Goal: Information Seeking & Learning: Learn about a topic

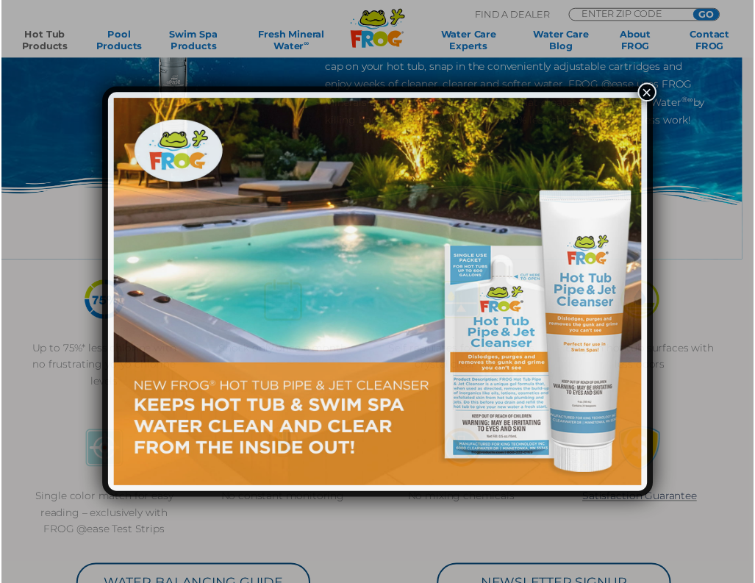
scroll to position [229, 0]
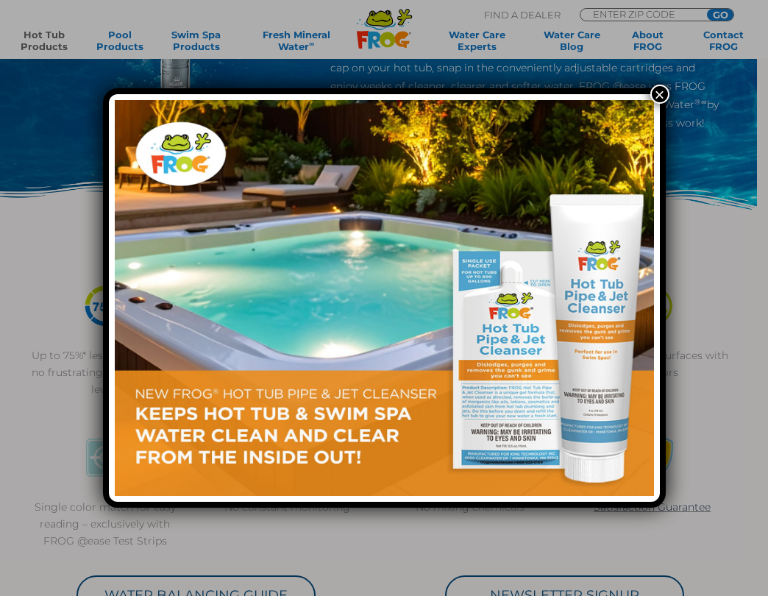
click at [658, 93] on button "×" at bounding box center [659, 94] width 19 height 19
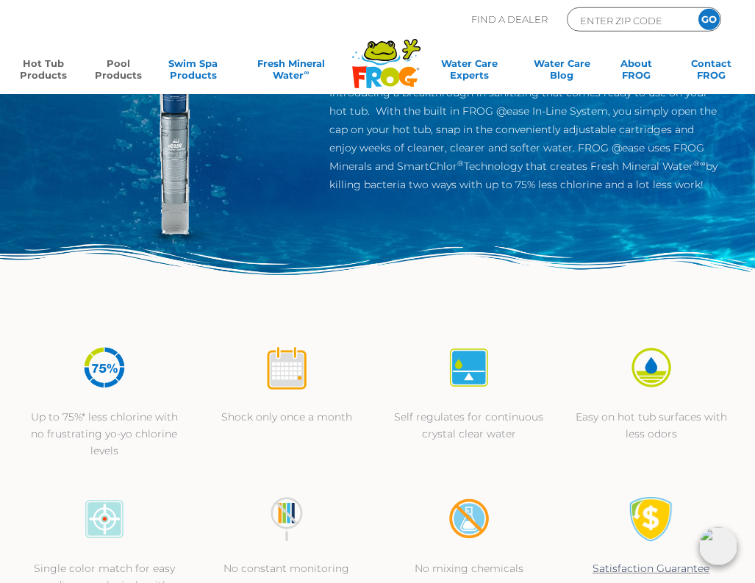
scroll to position [105, 0]
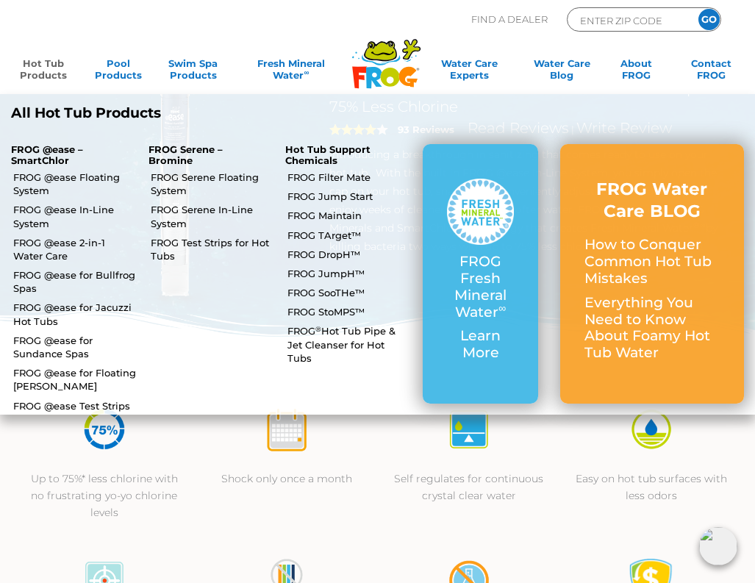
click at [46, 71] on link "Hot Tub Products" at bounding box center [44, 71] width 58 height 29
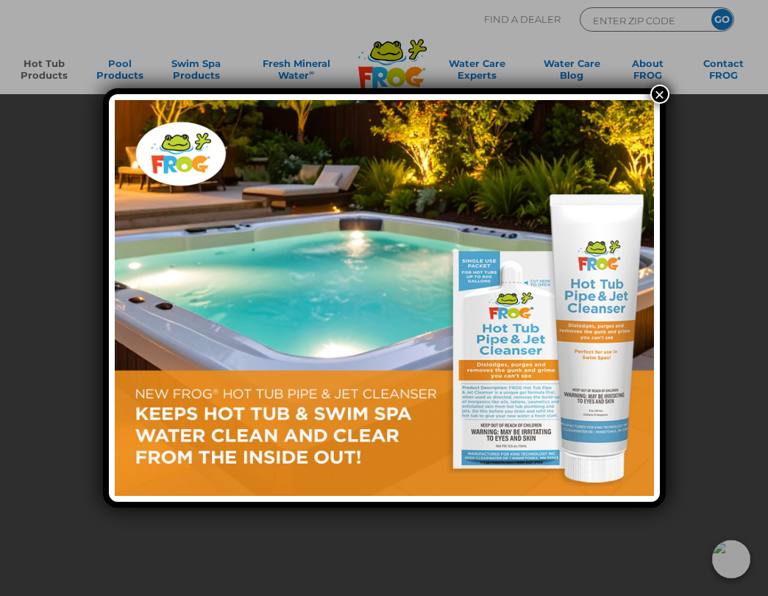
click at [663, 96] on button "×" at bounding box center [659, 94] width 19 height 19
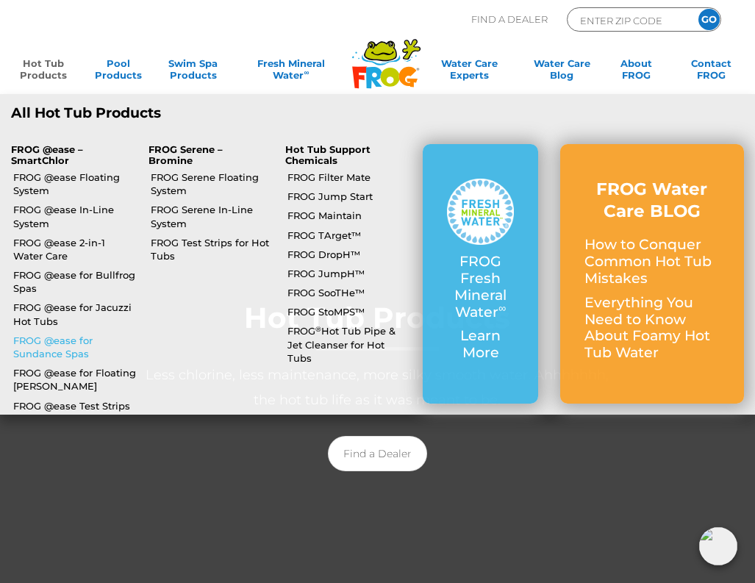
click at [59, 346] on link "FROG @ease for Sundance Spas" at bounding box center [75, 347] width 124 height 26
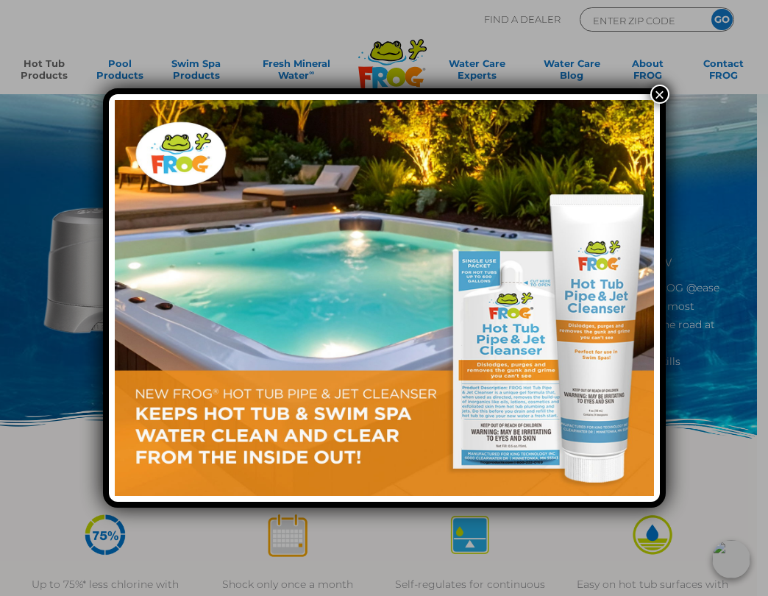
click at [665, 88] on button "×" at bounding box center [659, 94] width 19 height 19
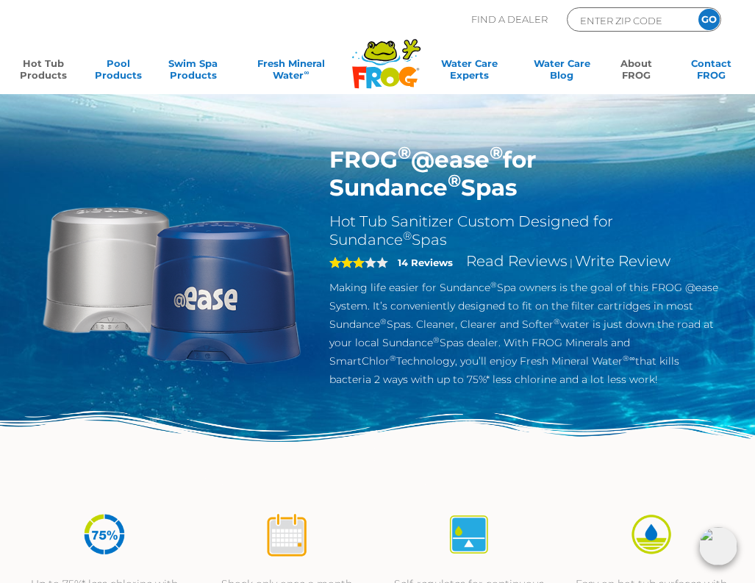
click at [638, 68] on link "About FROG" at bounding box center [637, 71] width 58 height 29
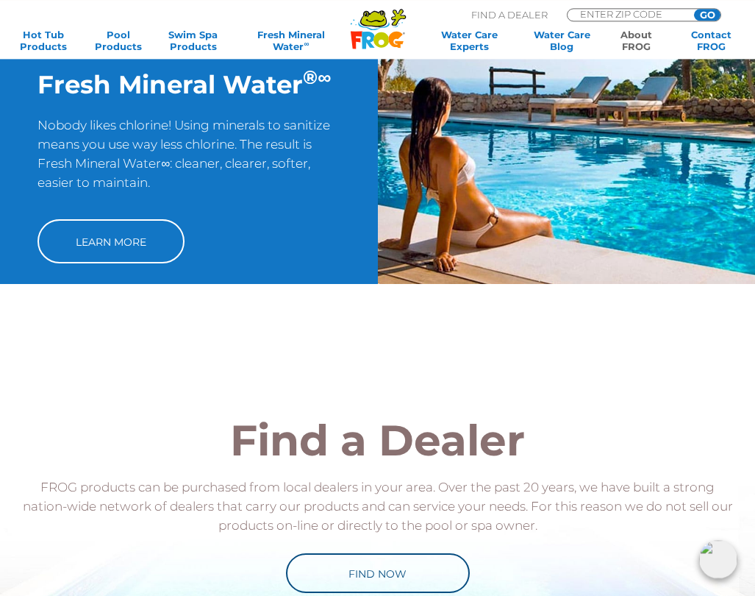
scroll to position [1483, 0]
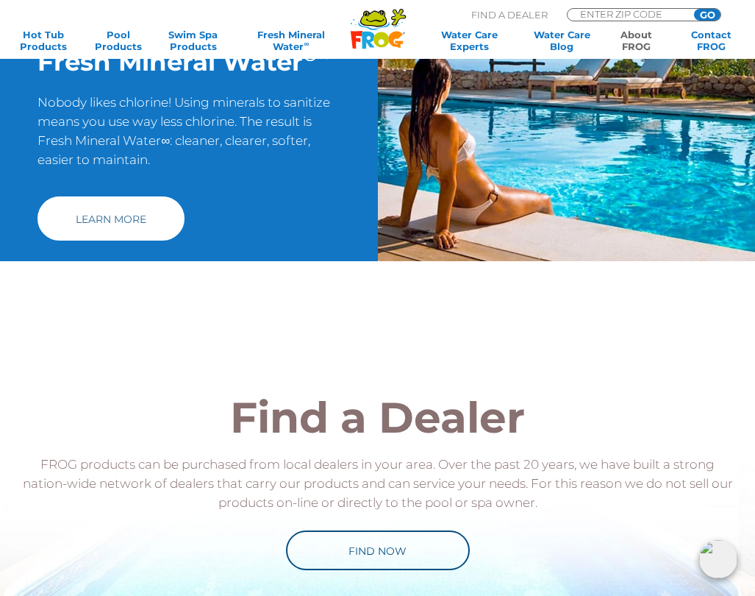
click at [149, 233] on link "Learn More" at bounding box center [111, 218] width 147 height 44
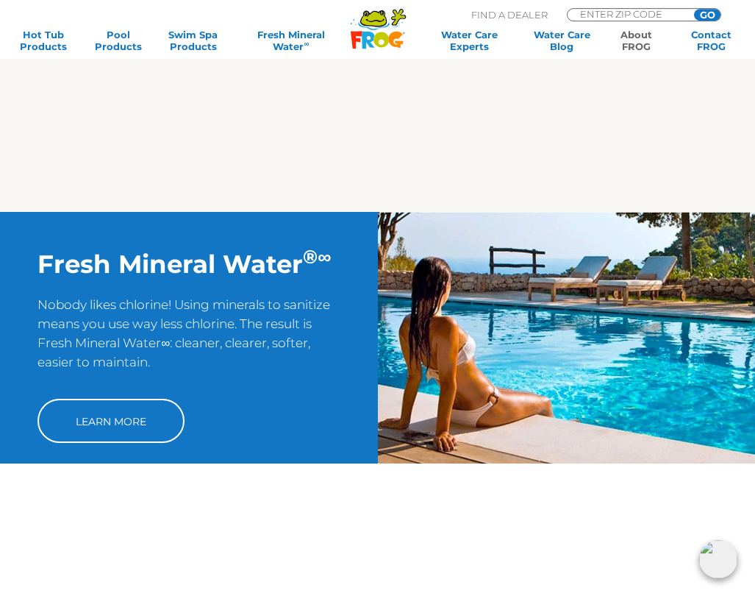
scroll to position [1236, 0]
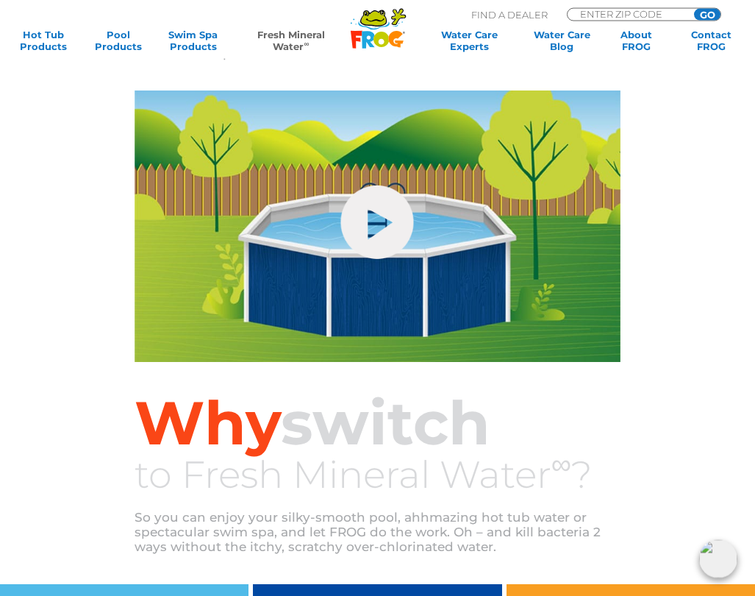
scroll to position [494, 0]
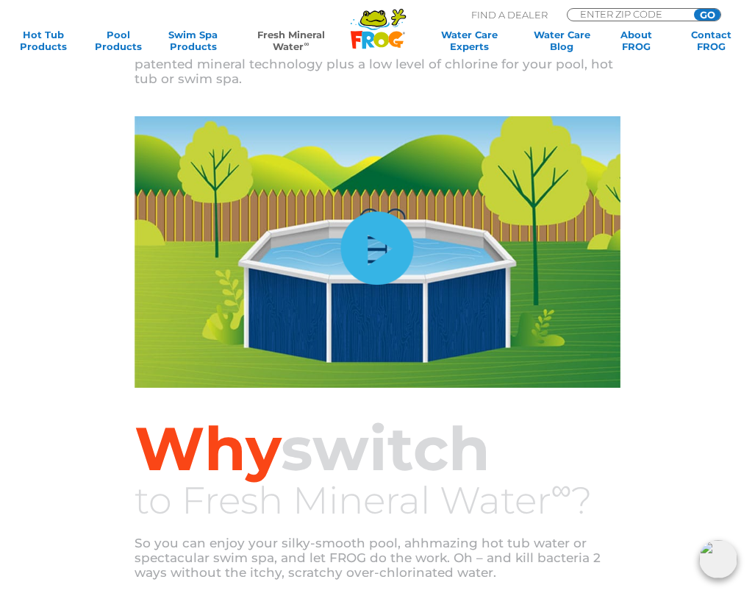
click at [372, 274] on link "hide-me" at bounding box center [377, 248] width 73 height 74
